Goal: Task Accomplishment & Management: Manage account settings

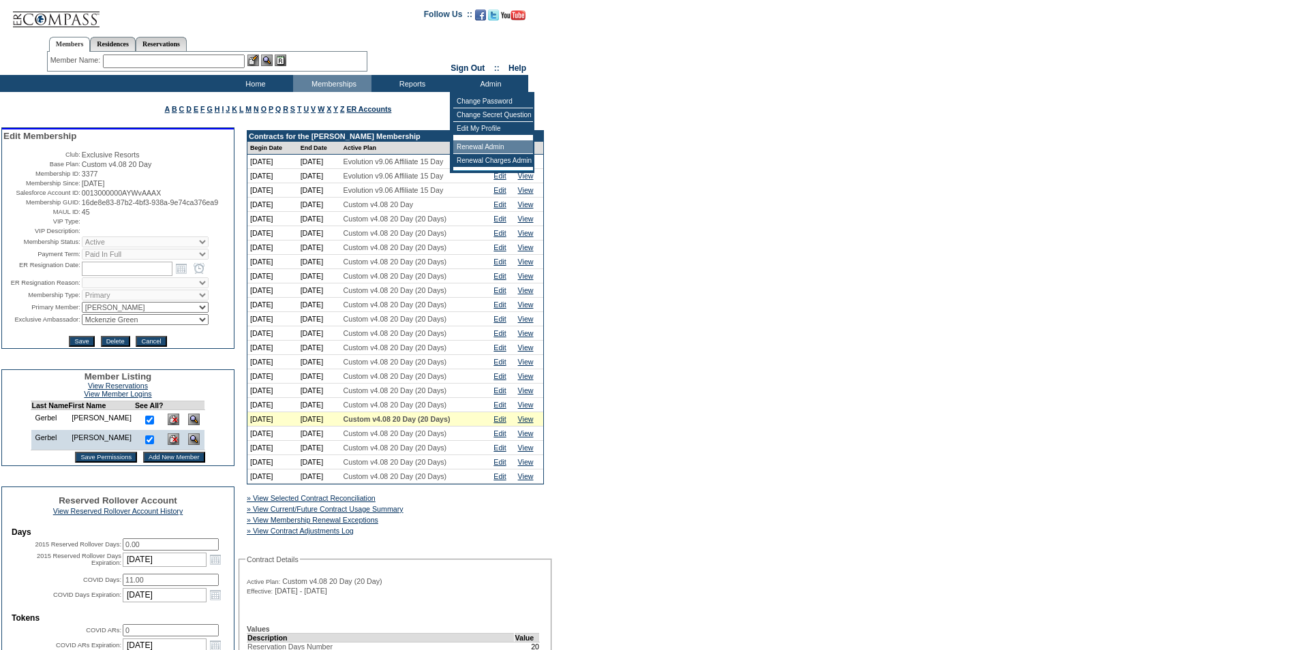
click at [480, 147] on td "Renewal Admin" at bounding box center [493, 147] width 80 height 14
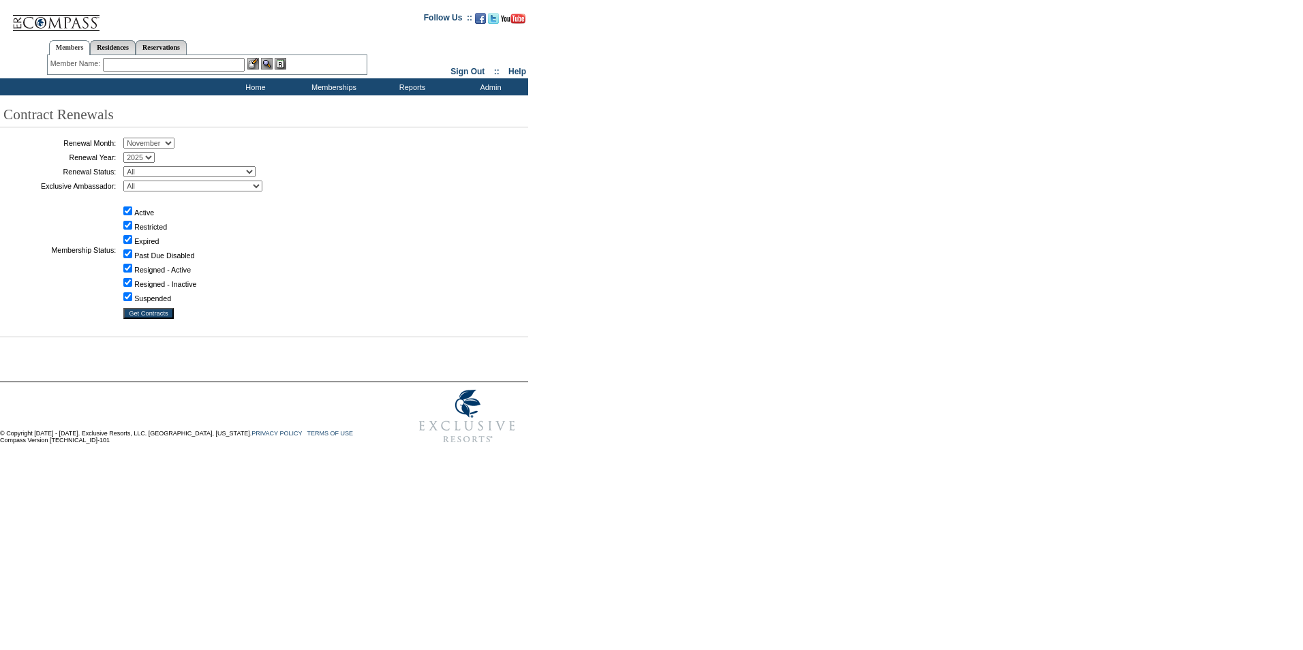
click at [174, 143] on select "January February March April May June July August September October November De…" at bounding box center [148, 143] width 51 height 11
select select "10"
click at [128, 138] on select "January February March April May June July August September October November De…" at bounding box center [148, 143] width 51 height 11
click at [256, 172] on select "All Not Started Pending Approved Election Made Election Changed No Response Man…" at bounding box center [189, 171] width 132 height 11
select select "5"
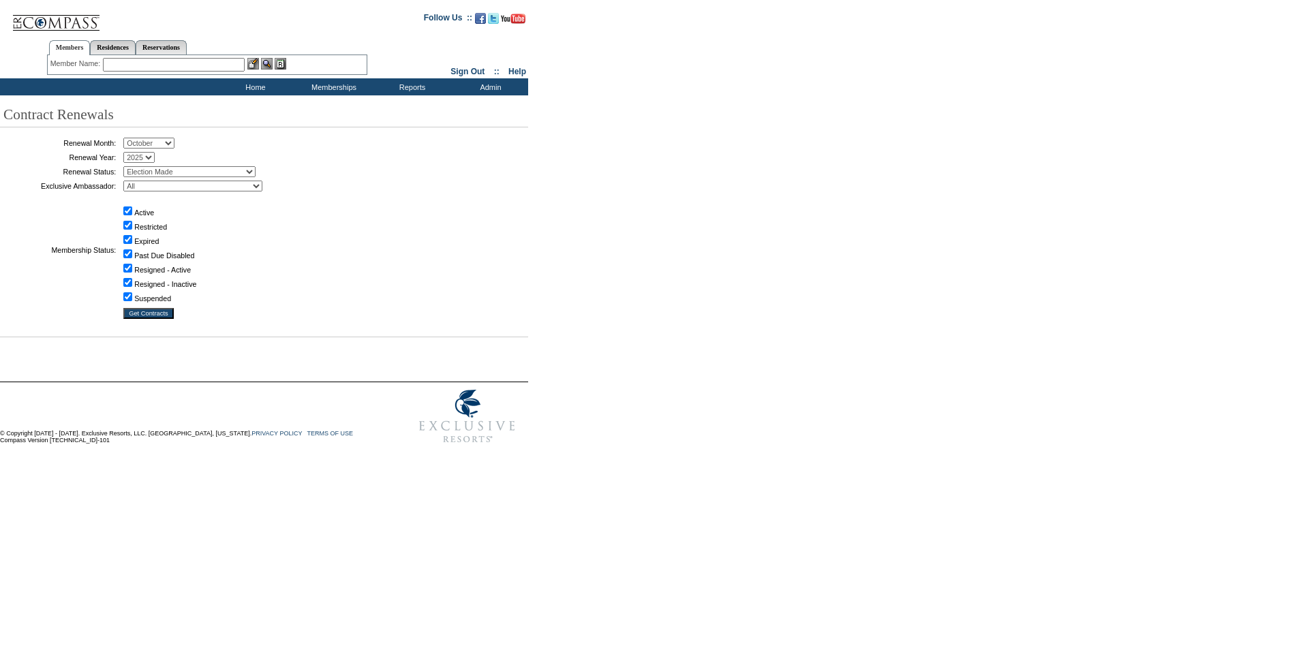
click at [128, 168] on select "All Not Started Pending Approved Election Made Election Changed No Response Man…" at bounding box center [189, 171] width 132 height 11
click at [147, 319] on input "Get Contracts" at bounding box center [148, 313] width 50 height 11
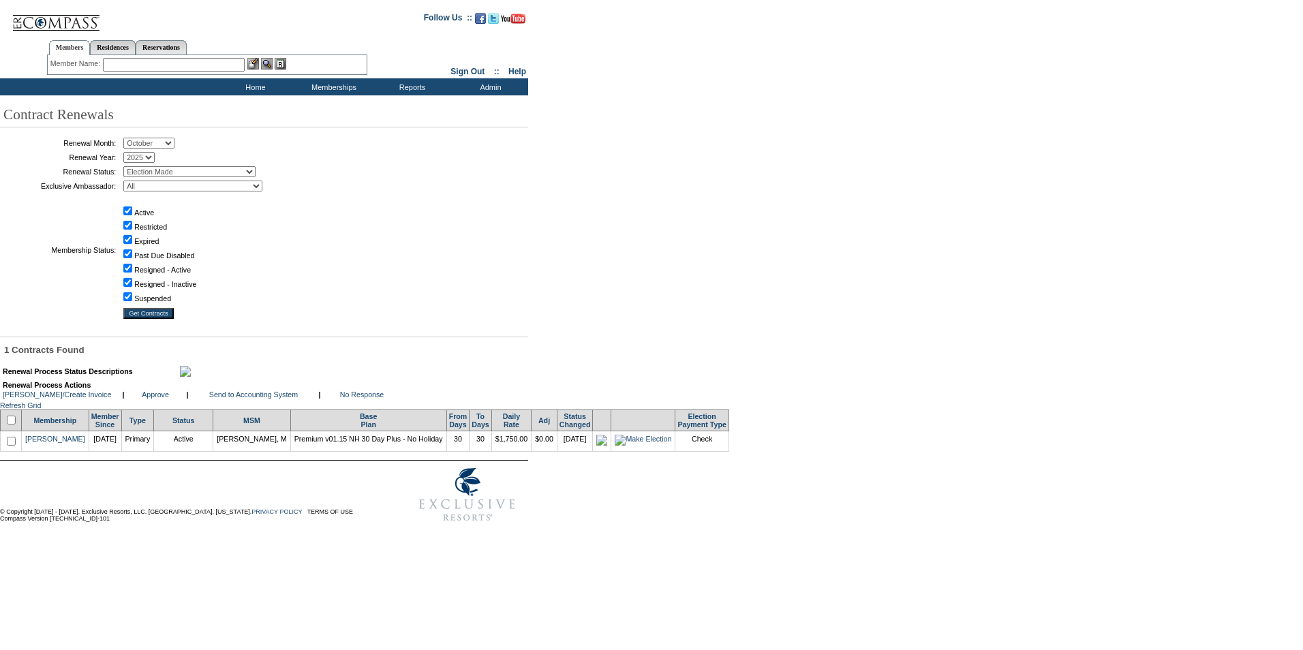
click at [15, 446] on input "checkbox" at bounding box center [11, 441] width 9 height 9
checkbox input "true"
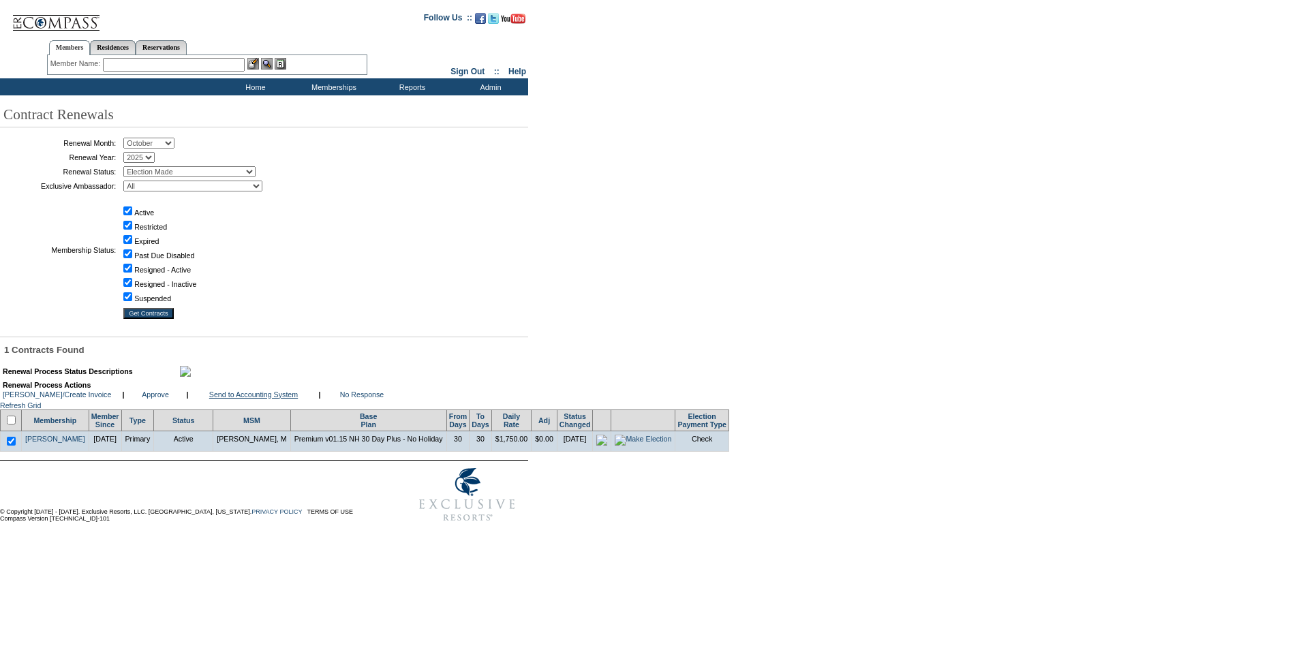
click at [256, 399] on link "Send to Accounting System" at bounding box center [253, 395] width 89 height 8
